Goal: Navigation & Orientation: Go to known website

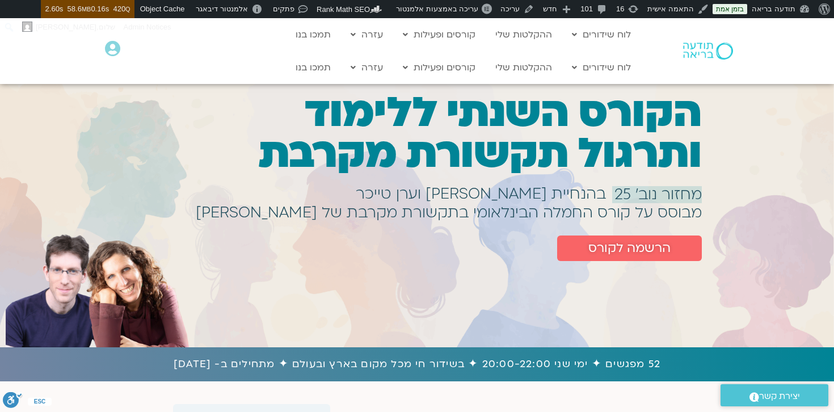
scroll to position [14, 0]
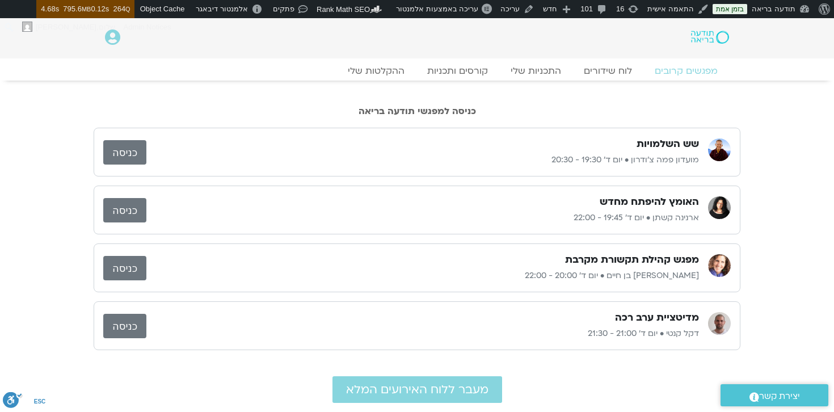
click at [123, 211] on link "כניסה" at bounding box center [124, 210] width 43 height 24
